Goal: Information Seeking & Learning: Learn about a topic

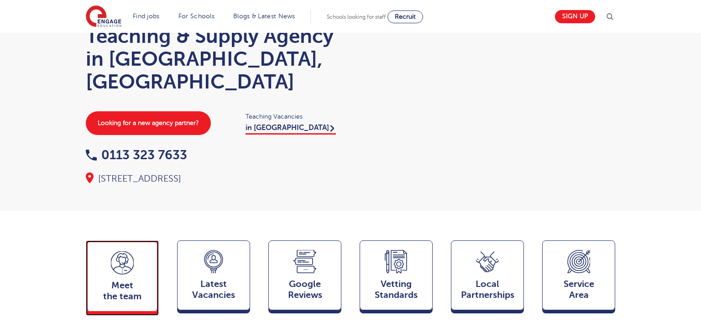
click at [135, 256] on div "Meet the team Team" at bounding box center [122, 275] width 73 height 71
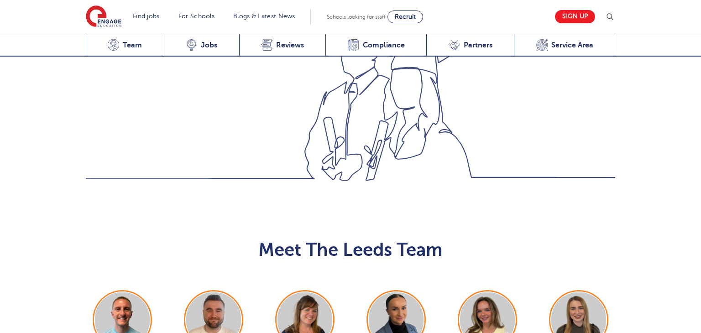
scroll to position [996, 0]
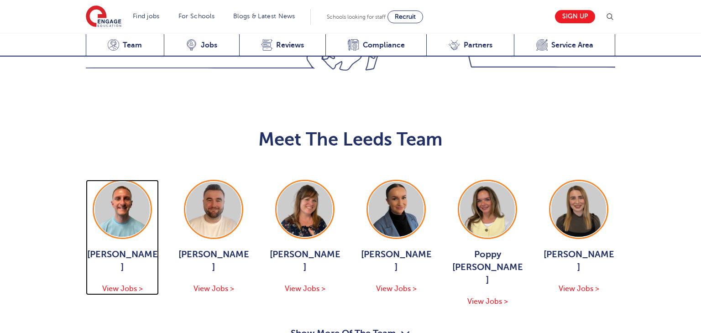
click at [125, 182] on img at bounding box center [122, 209] width 55 height 55
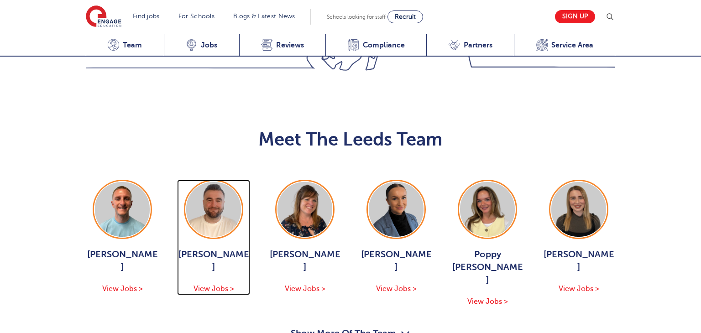
click at [220, 182] on img at bounding box center [213, 209] width 55 height 55
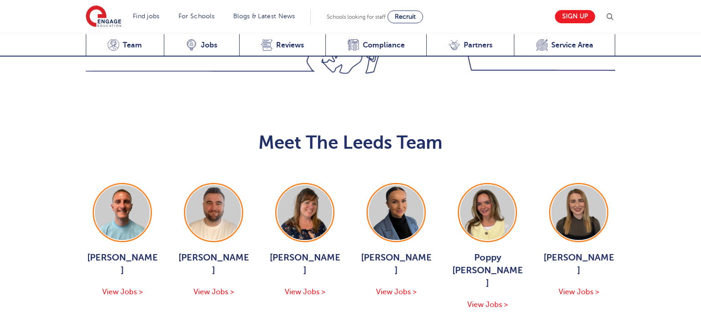
scroll to position [991, 0]
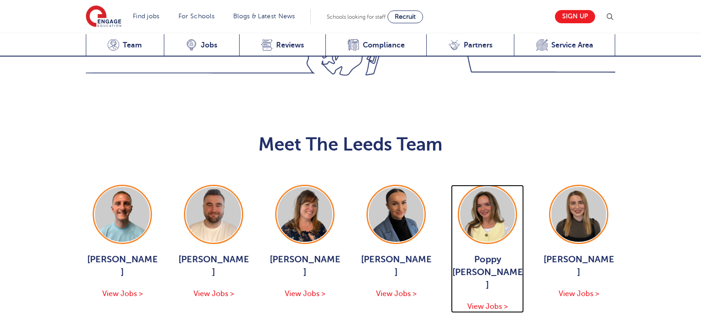
click at [474, 187] on img at bounding box center [487, 214] width 55 height 55
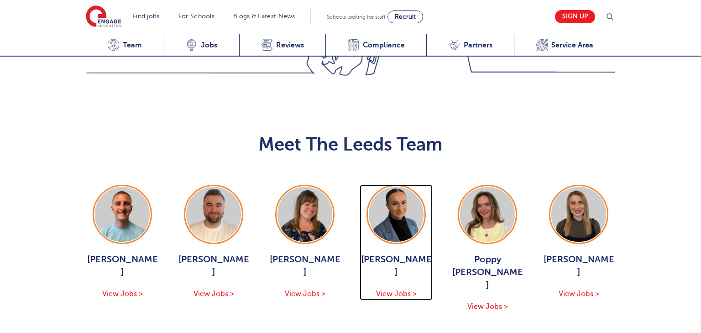
click at [383, 187] on img at bounding box center [396, 214] width 55 height 55
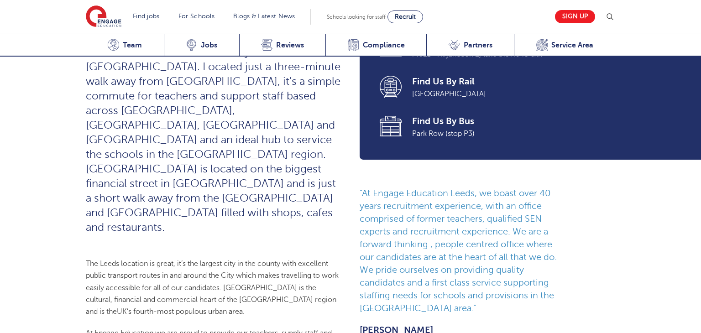
scroll to position [0, 0]
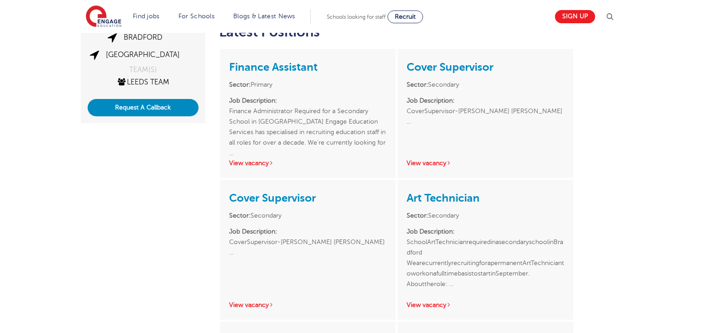
scroll to position [593, 0]
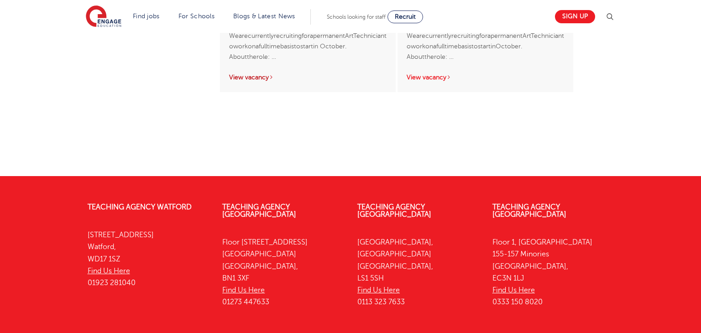
click at [255, 78] on link "View vacancy" at bounding box center [251, 77] width 45 height 7
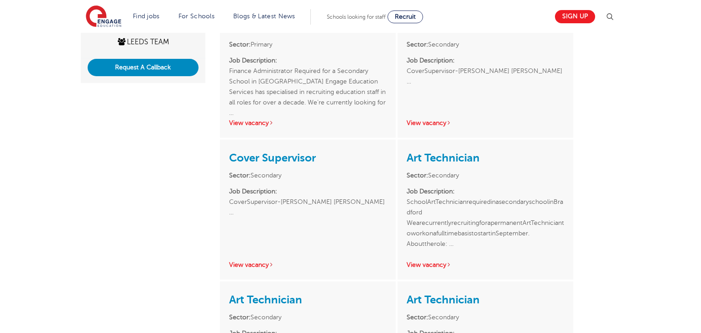
scroll to position [261, 0]
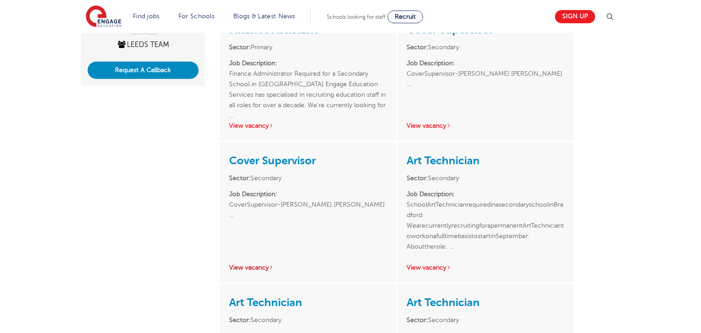
click at [245, 265] on link "View vacancy" at bounding box center [251, 267] width 45 height 7
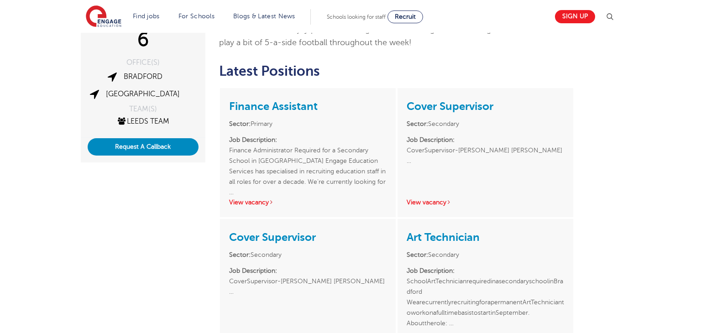
scroll to position [184, 0]
click at [248, 203] on link "View vacancy" at bounding box center [251, 202] width 45 height 7
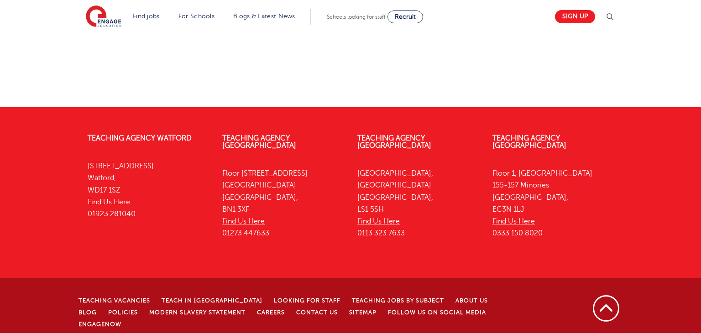
scroll to position [0, 0]
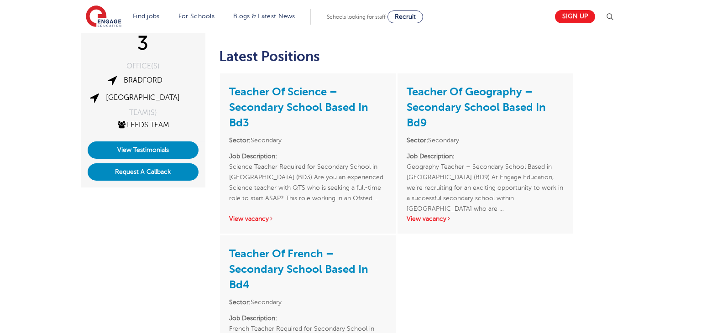
scroll to position [128, 0]
